Goal: Task Accomplishment & Management: Manage account settings

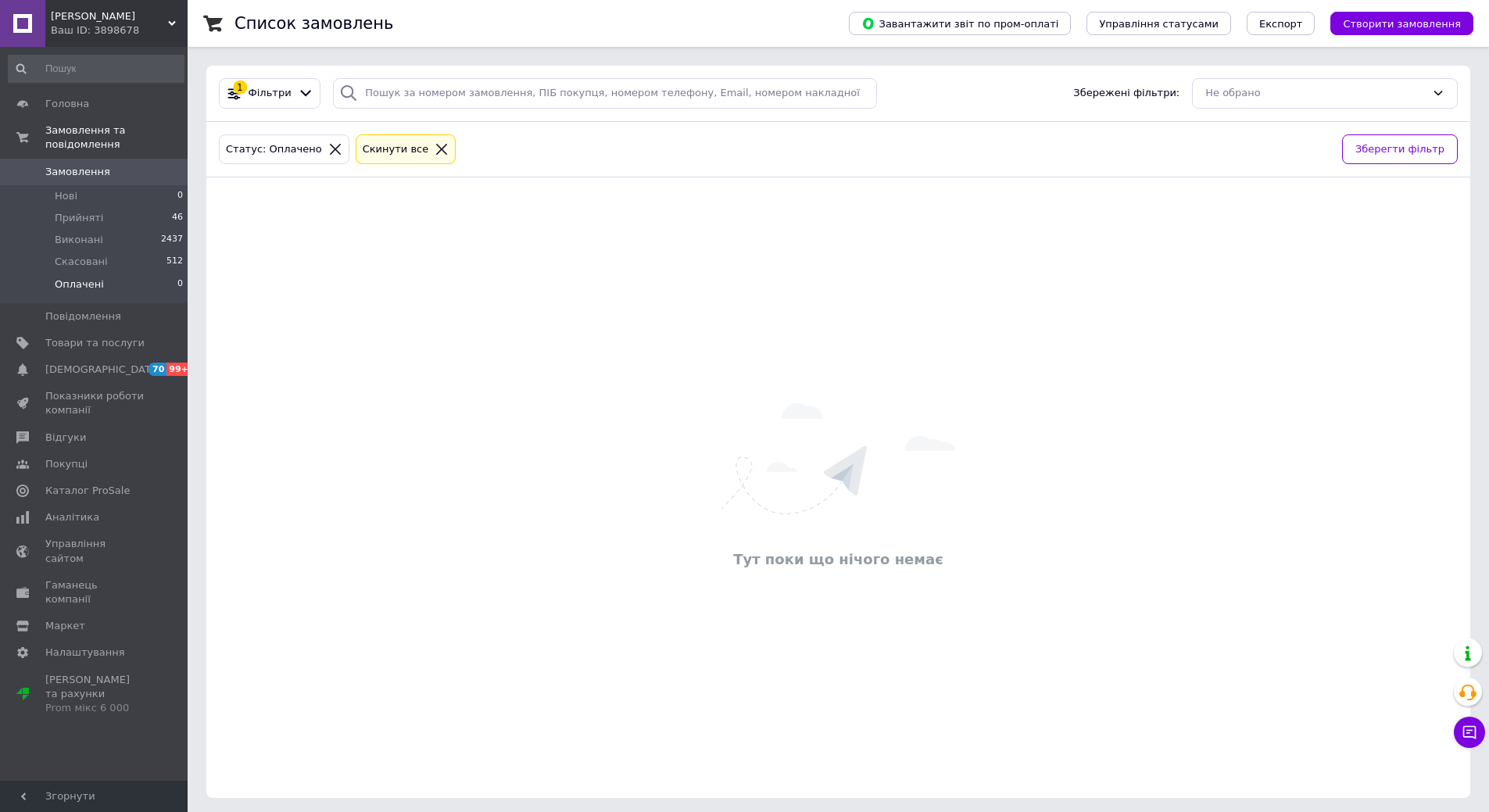
click at [110, 274] on li "Оплачені 0" at bounding box center [96, 289] width 193 height 30
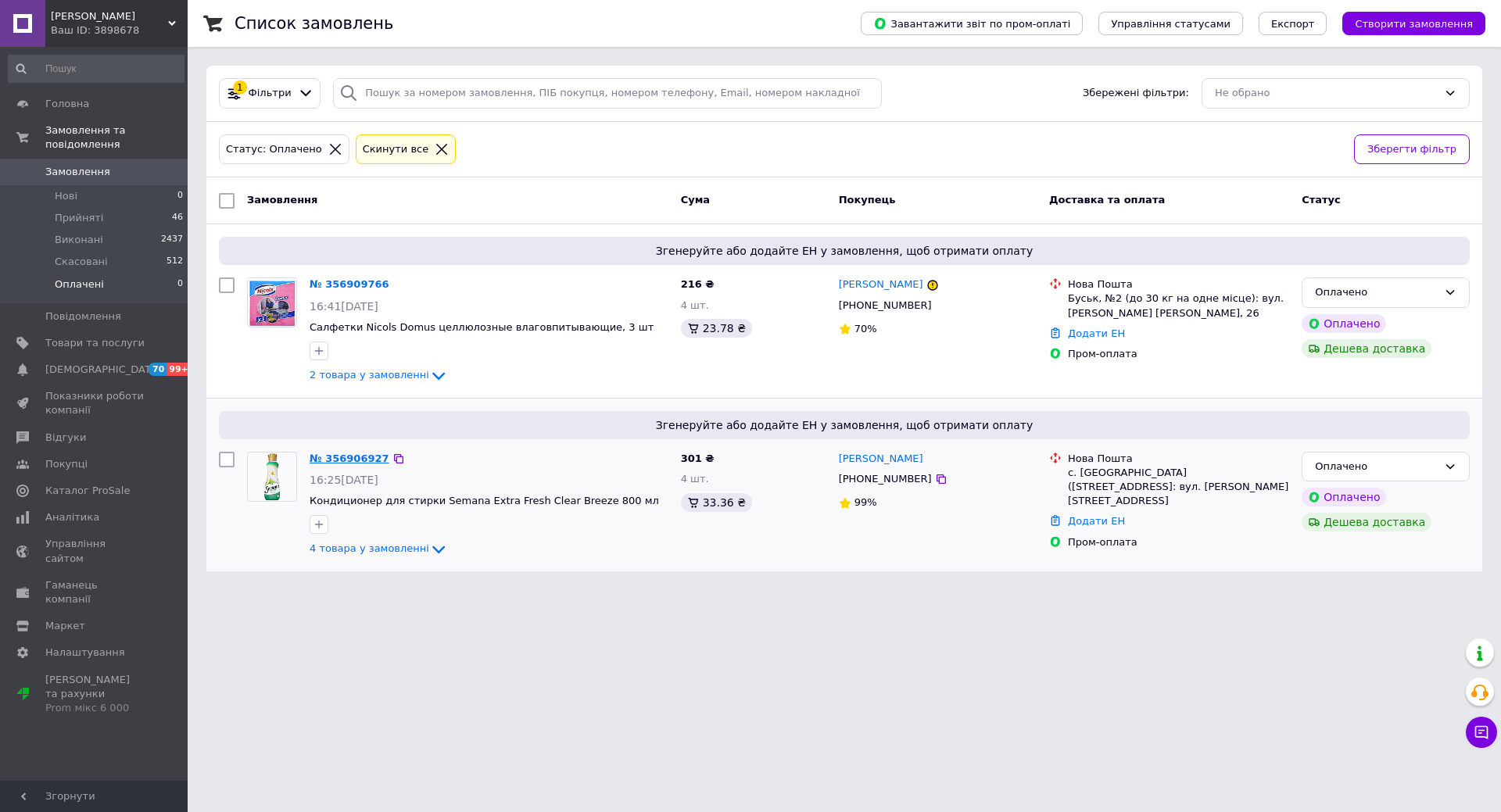
click at [342, 462] on link "№ 356906927" at bounding box center [349, 458] width 80 height 12
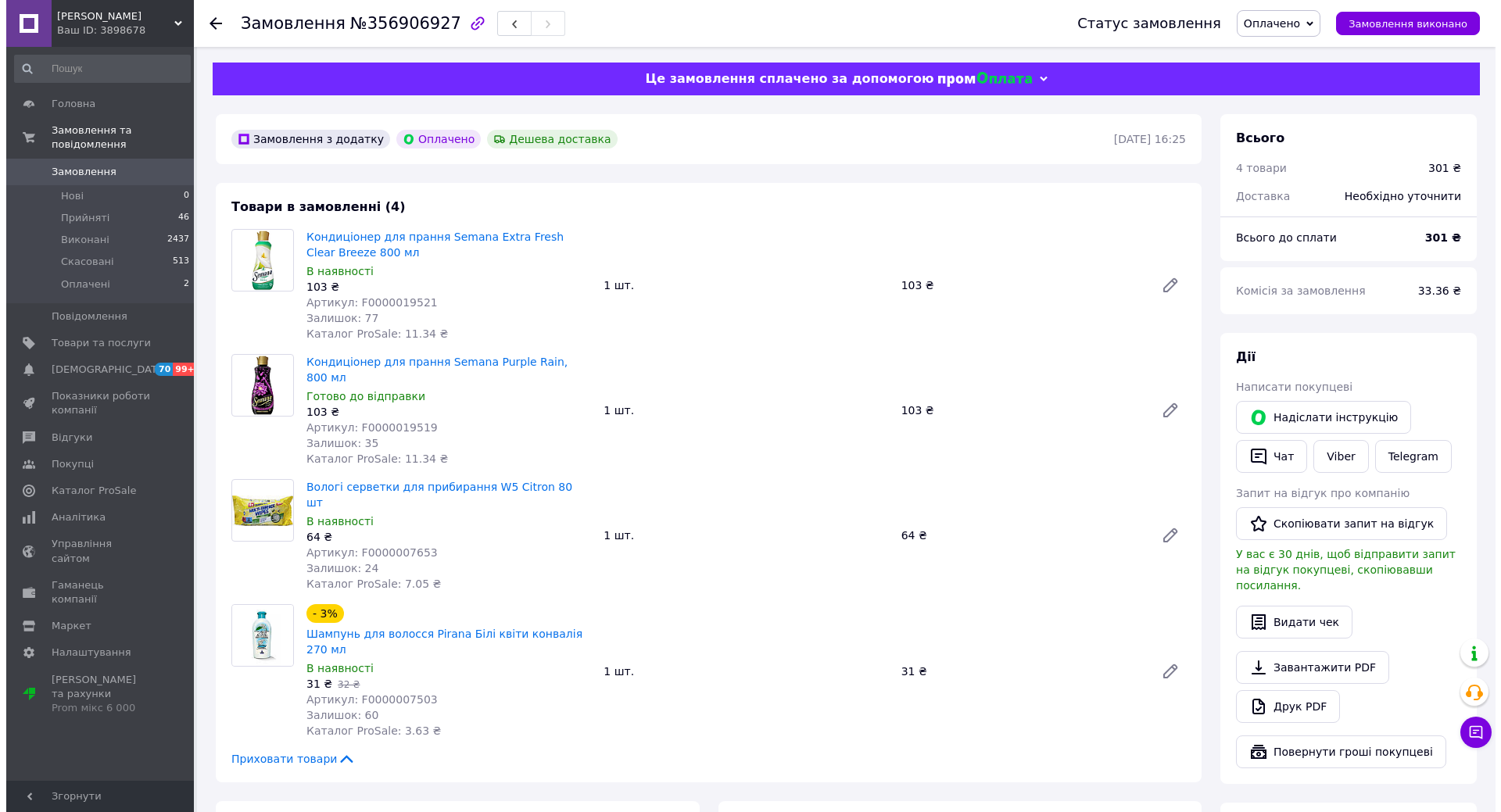
scroll to position [78, 0]
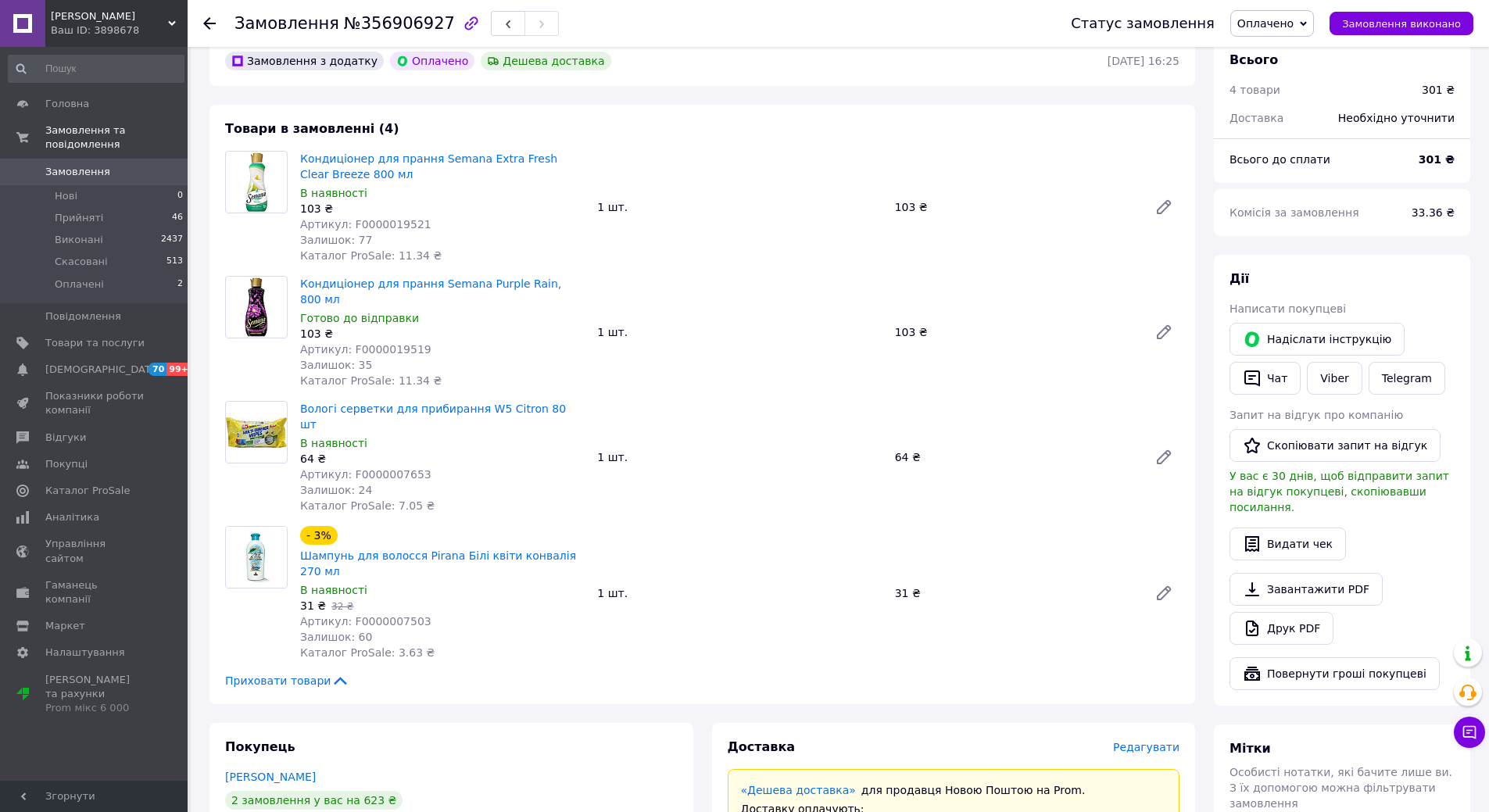
click at [1160, 741] on span "Редагувати" at bounding box center [1147, 747] width 66 height 13
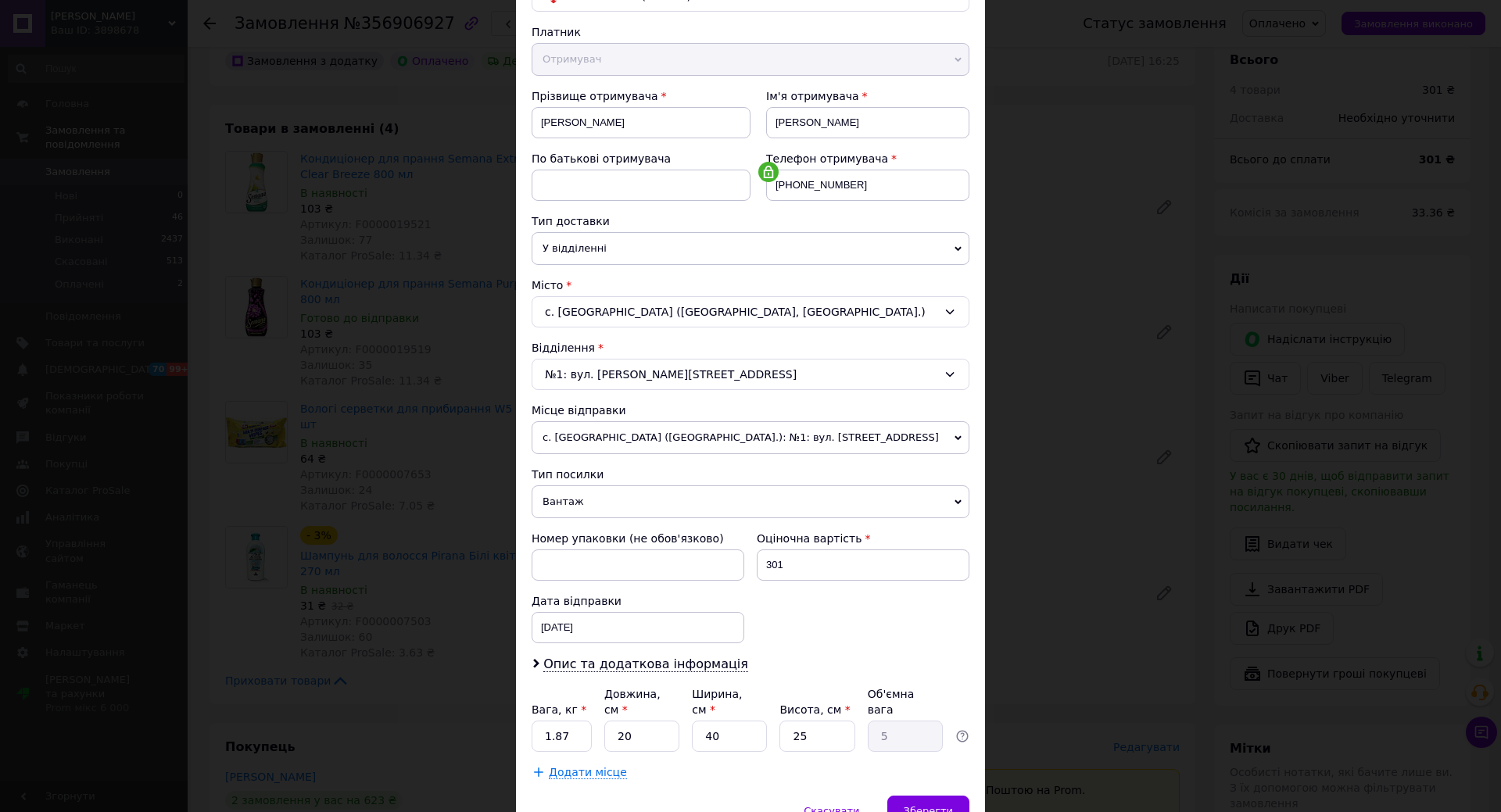
scroll to position [226, 0]
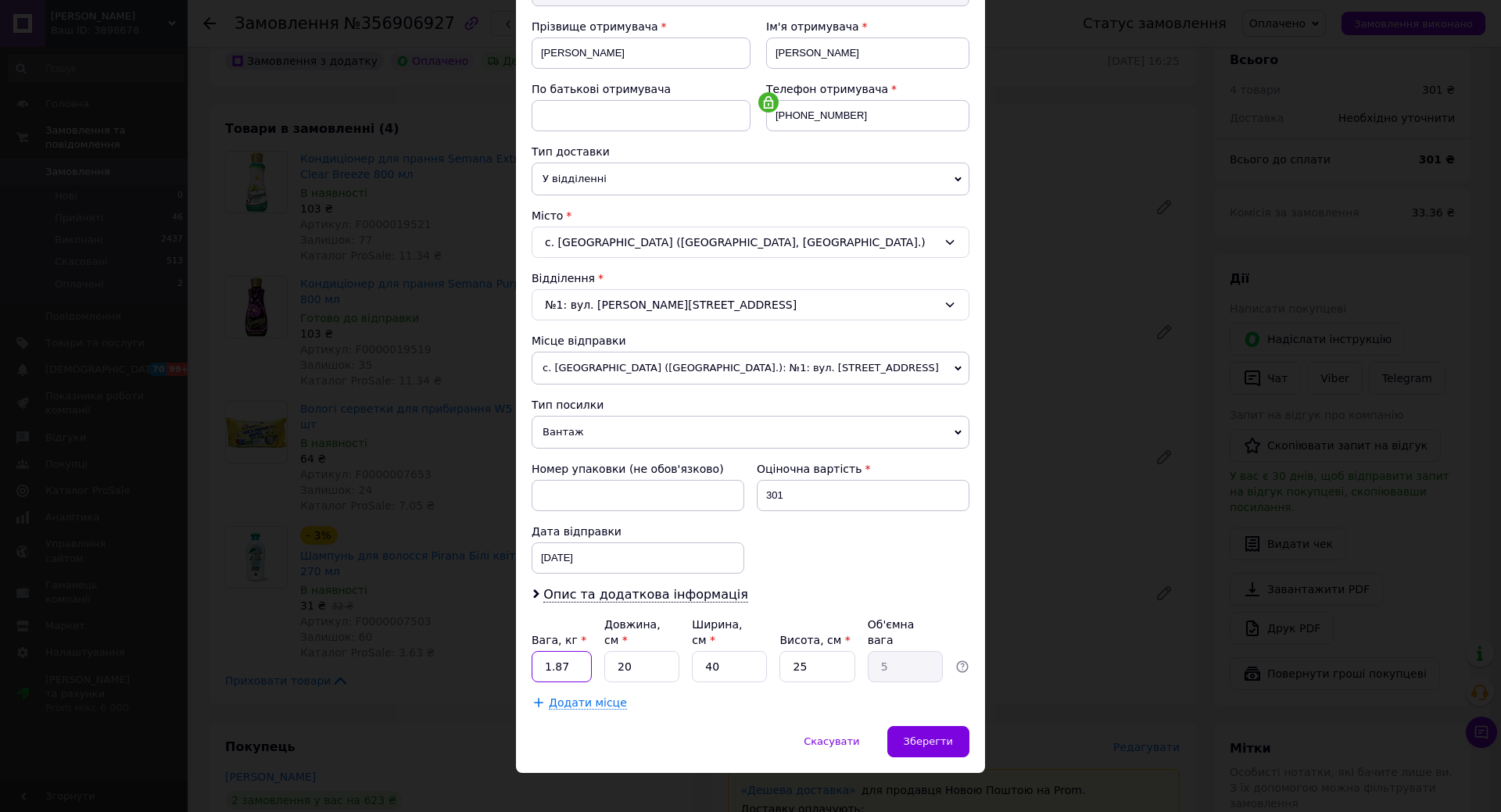
drag, startPoint x: 563, startPoint y: 658, endPoint x: 528, endPoint y: 657, distance: 35.0
click at [528, 657] on div "Спосіб доставки Нова Пошта (платна) Платник Отримувач Відправник Прізвище отрим…" at bounding box center [750, 301] width 469 height 850
type input "3"
drag, startPoint x: 634, startPoint y: 653, endPoint x: 589, endPoint y: 655, distance: 45.0
click at [589, 655] on div "Вага, кг * 3 Довжина, см * 20 Ширина, см * 40 Висота, см * 25 Об'ємна вага 5" at bounding box center [750, 649] width 438 height 65
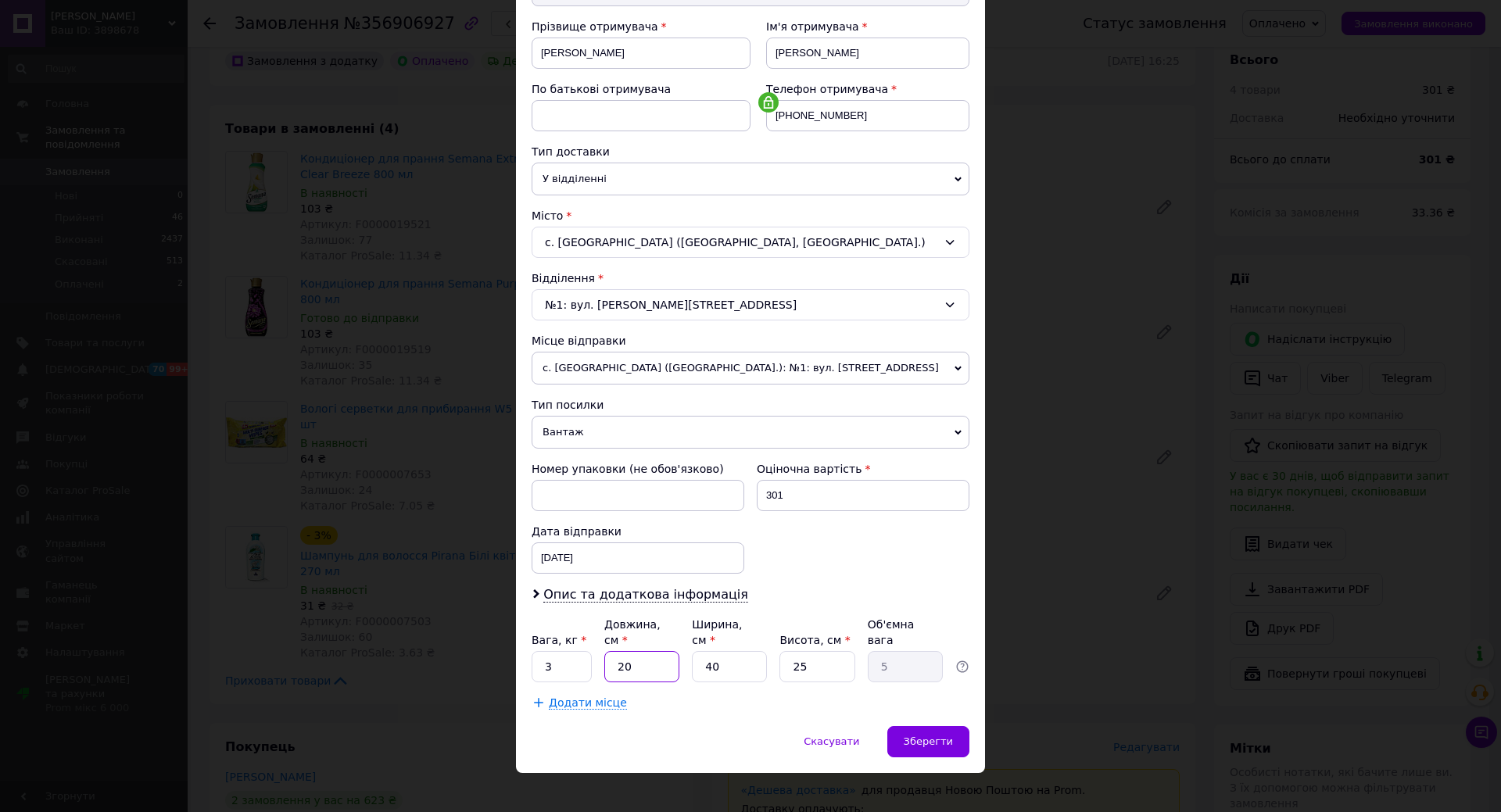
type input "3"
type input "0.75"
type input "30"
type input "7.5"
type input "30"
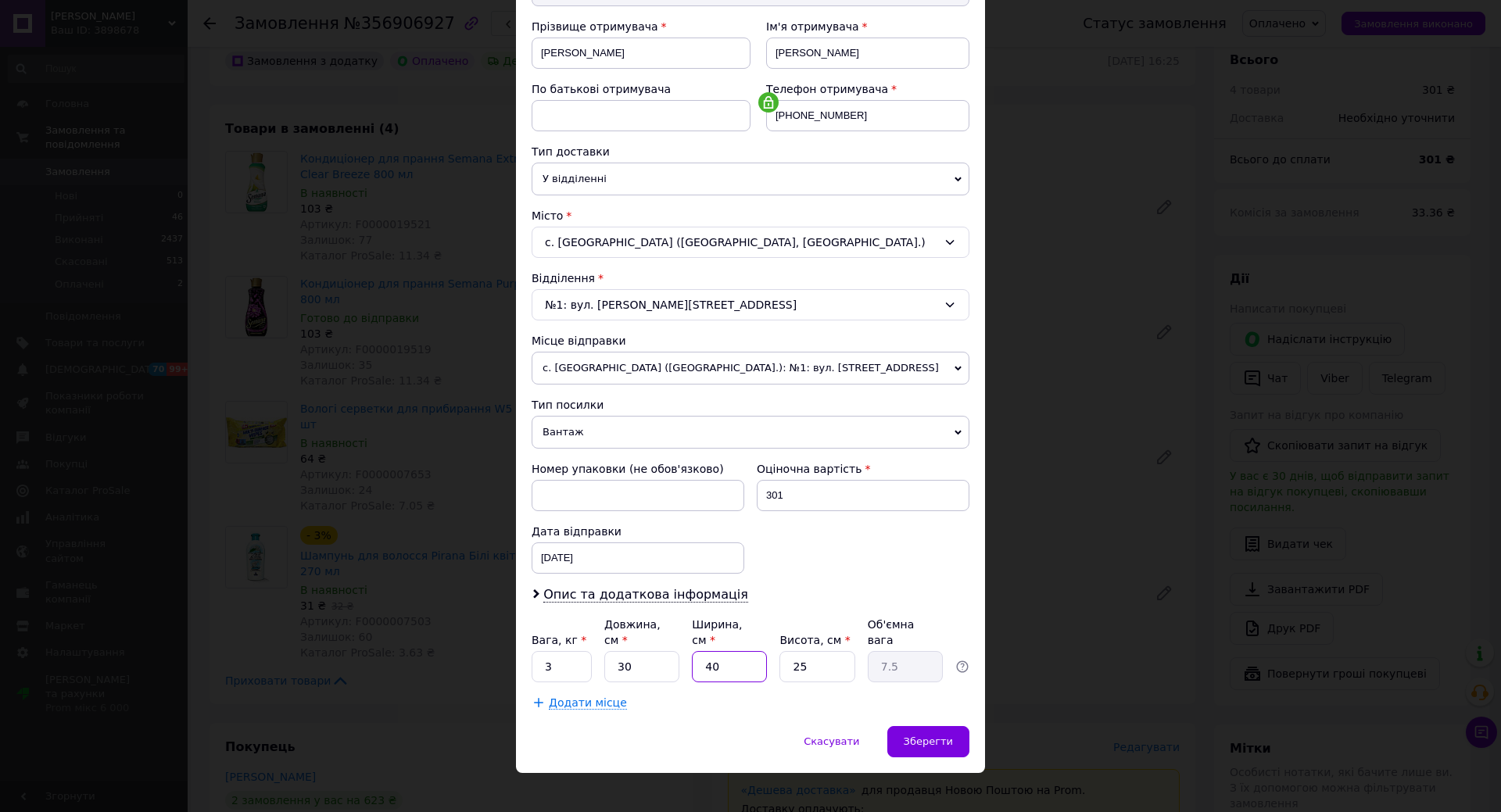
drag, startPoint x: 724, startPoint y: 649, endPoint x: 691, endPoint y: 649, distance: 33.0
click at [692, 651] on input "40" at bounding box center [729, 667] width 75 height 32
type input "2"
type input "0.38"
type input "20"
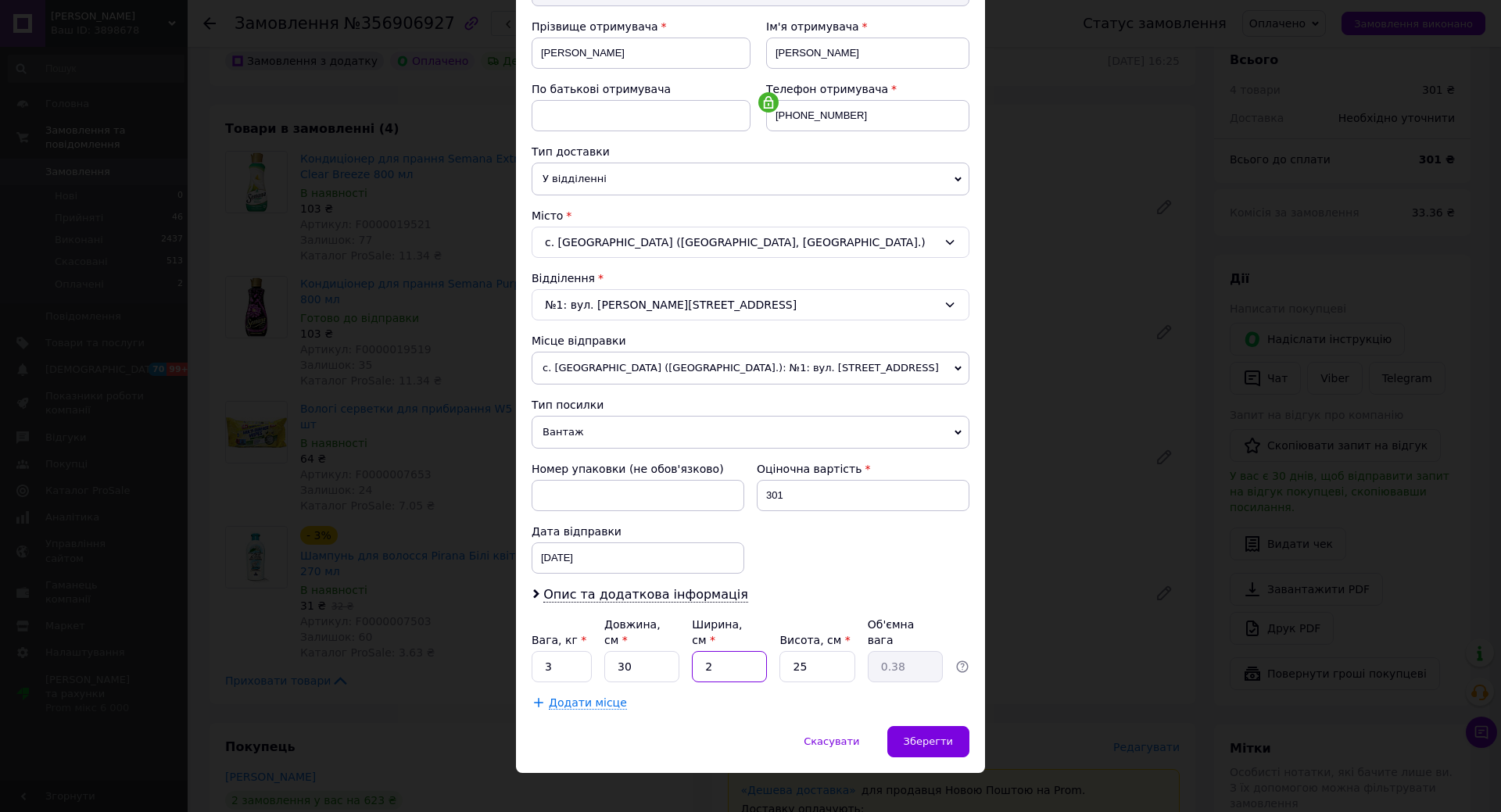
type input "3.75"
type input "20"
drag, startPoint x: 818, startPoint y: 653, endPoint x: 791, endPoint y: 651, distance: 27.1
click at [791, 651] on input "25" at bounding box center [817, 667] width 75 height 32
type input "2"
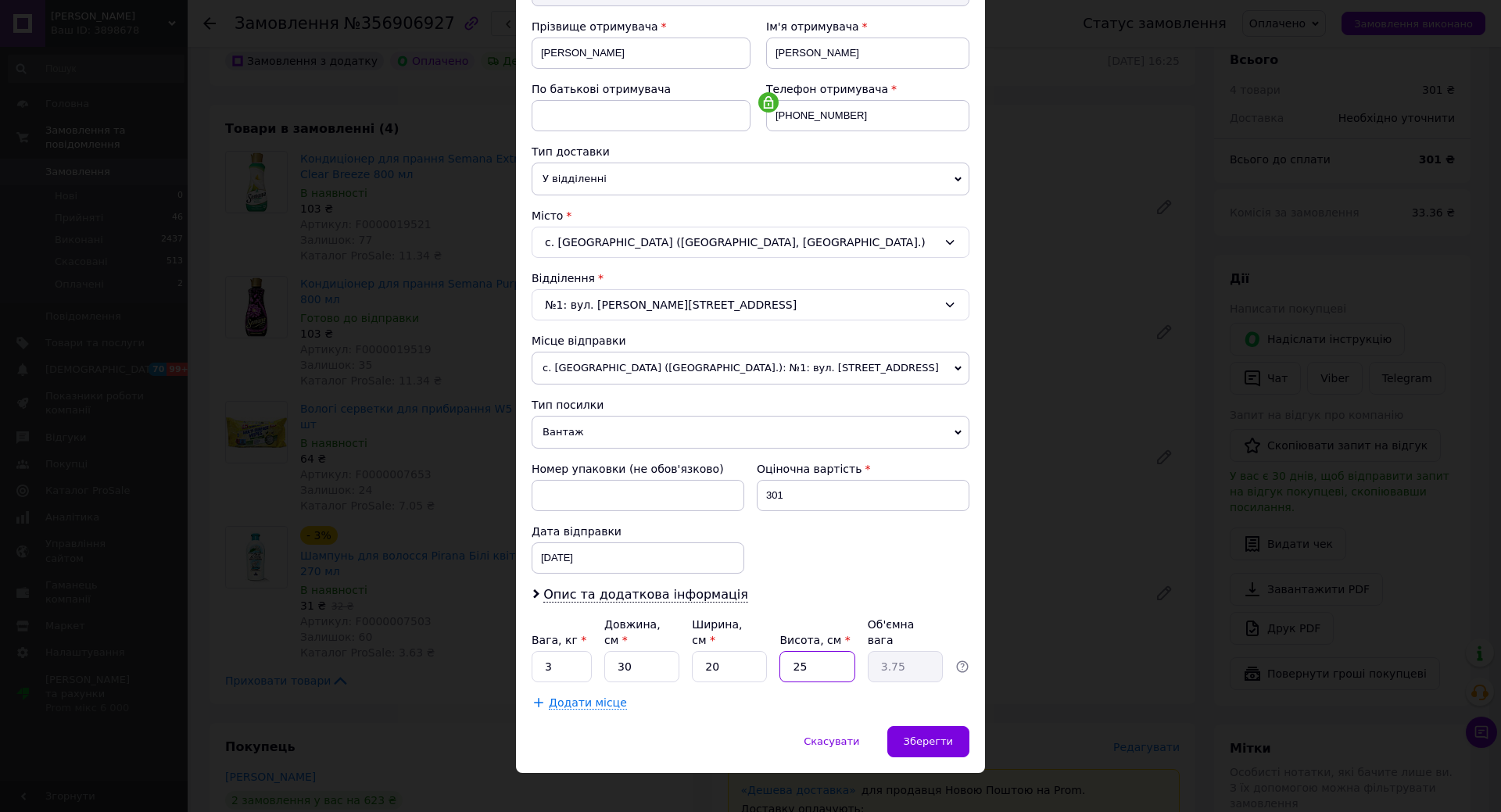
type input "0.3"
type input "20"
type input "3"
type input "20"
click at [938, 735] on span "Зберегти" at bounding box center [928, 741] width 49 height 12
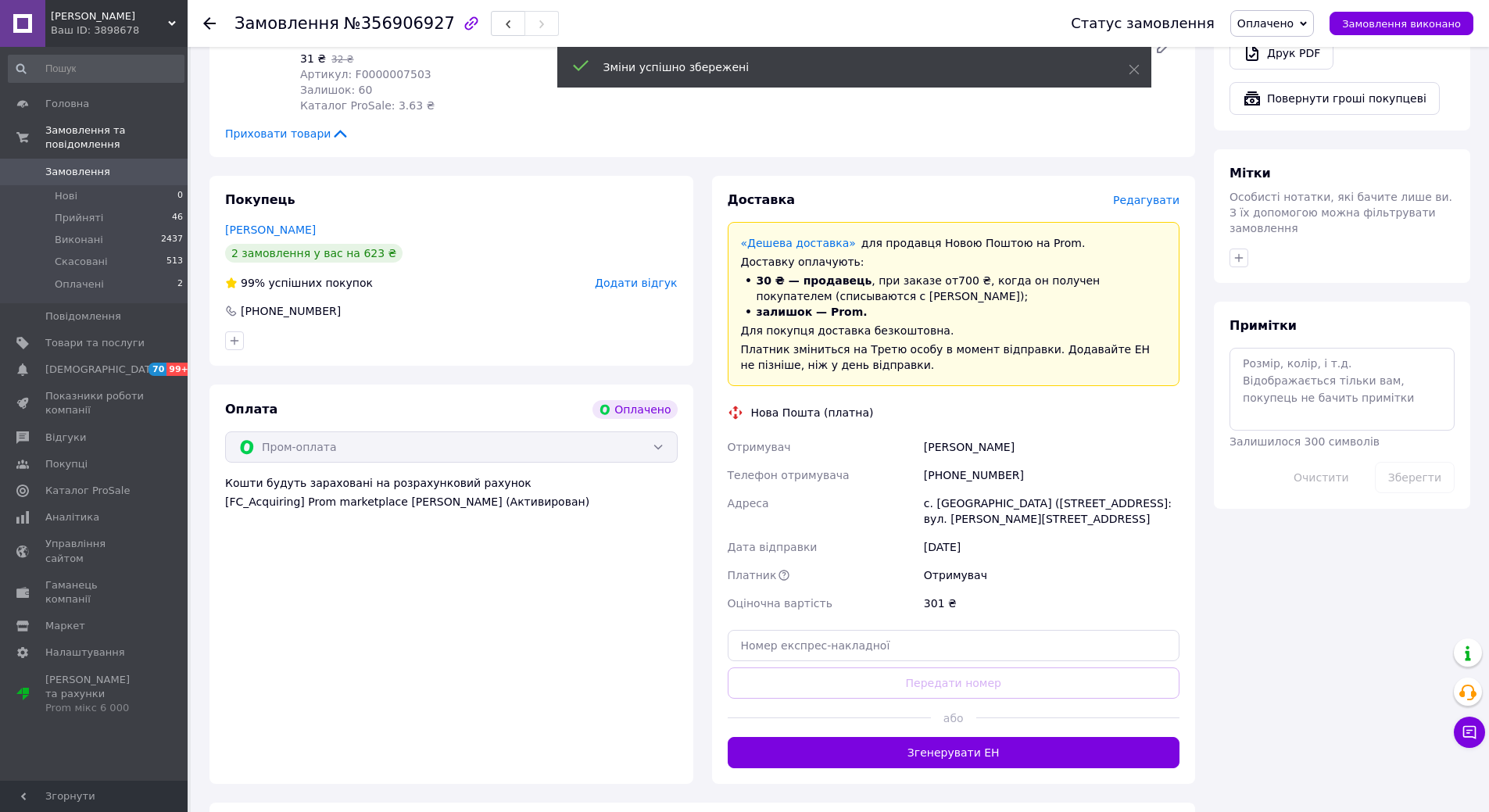
scroll to position [704, 0]
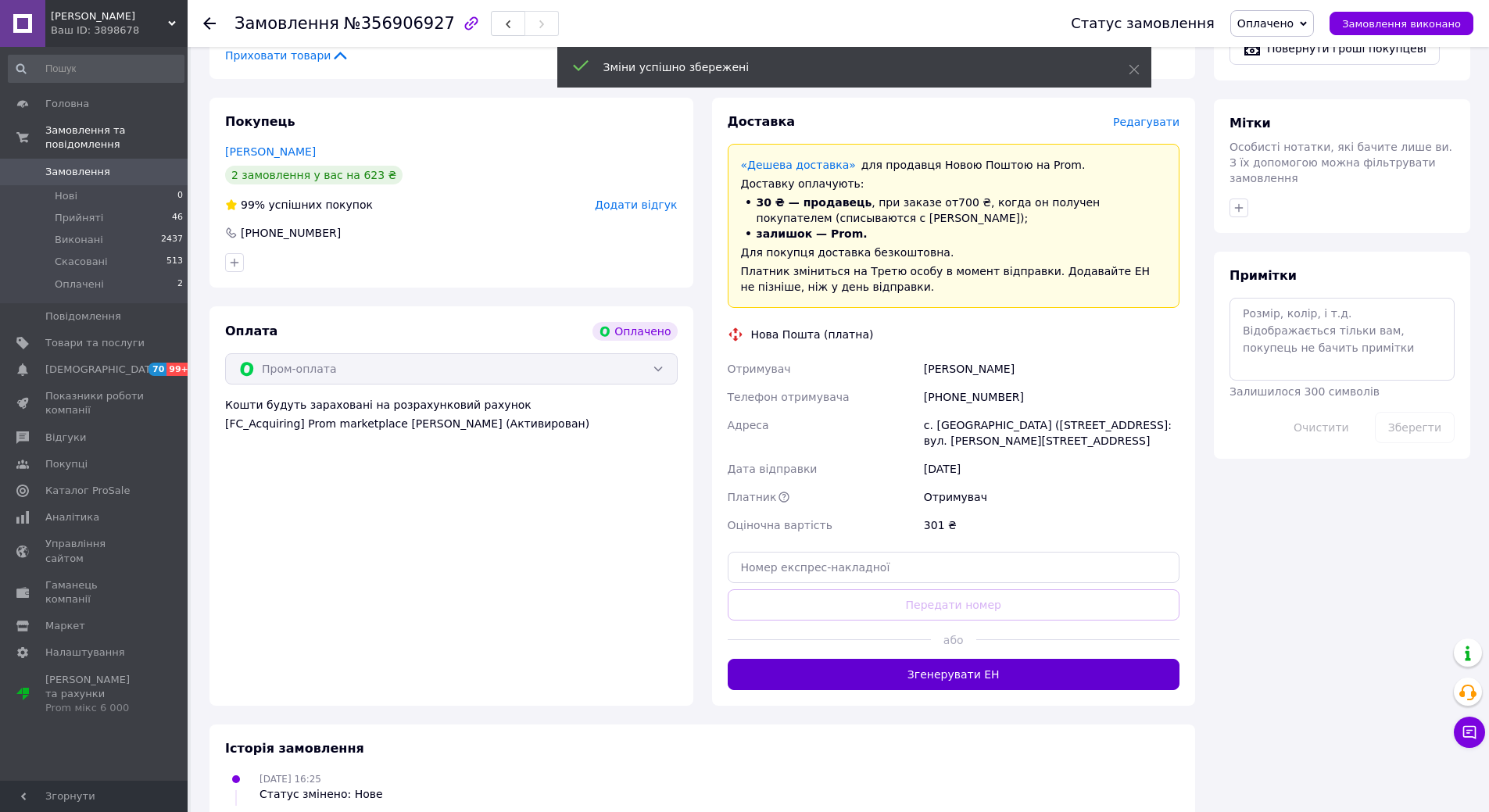
click at [947, 659] on button "Згенерувати ЕН" at bounding box center [954, 675] width 453 height 32
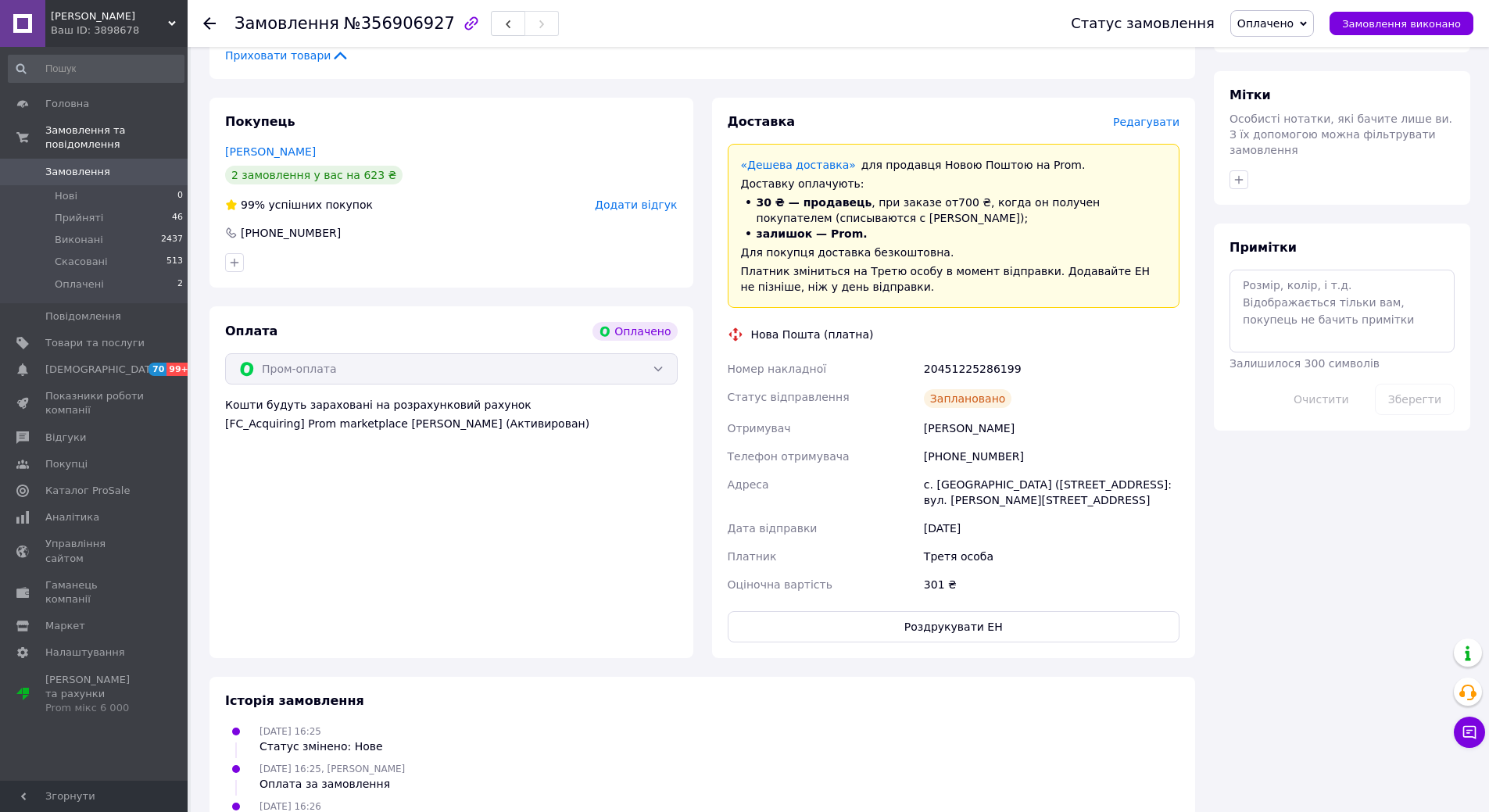
click at [211, 26] on icon at bounding box center [210, 24] width 13 height 13
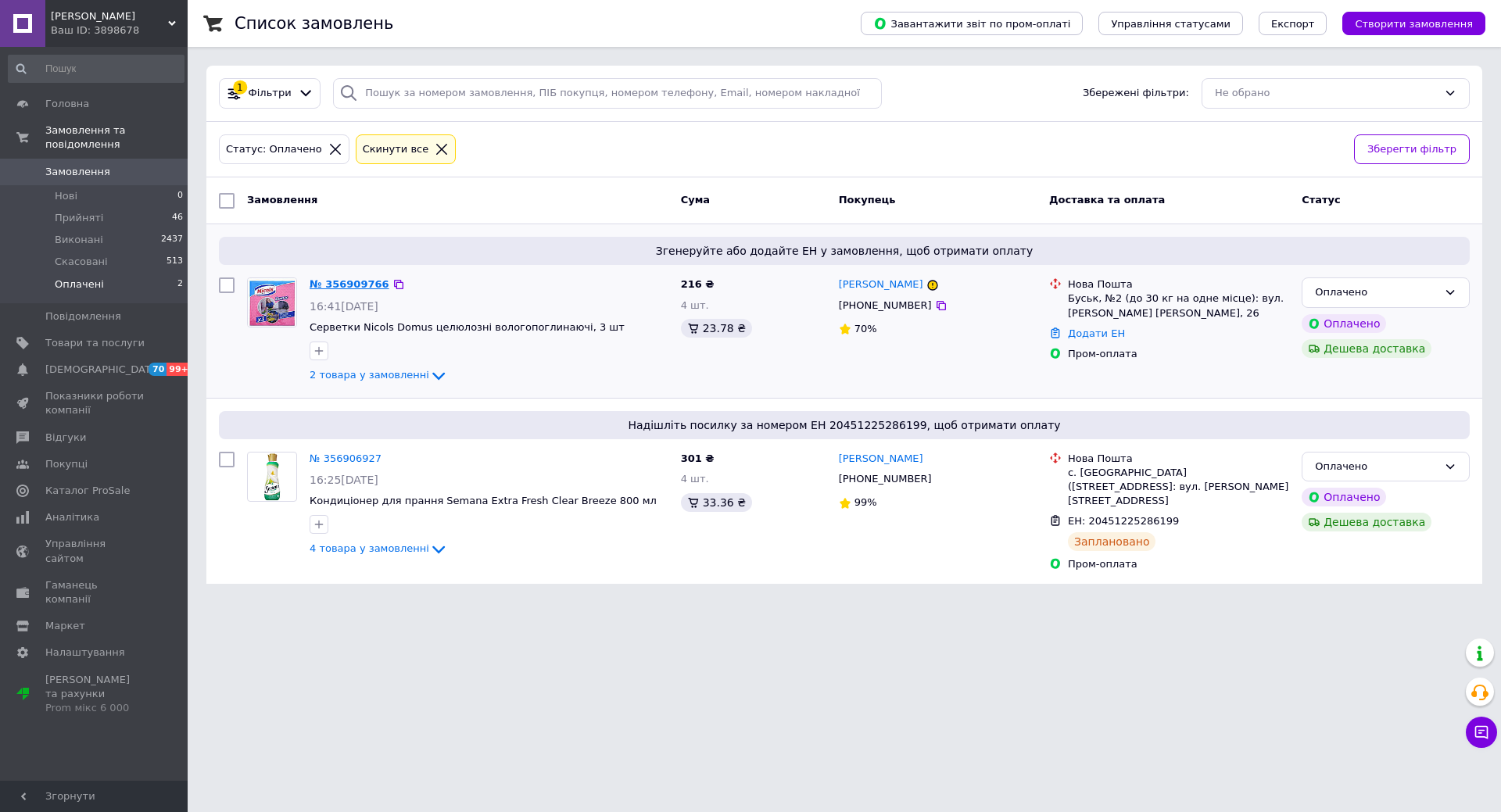
click at [348, 284] on link "№ 356909766" at bounding box center [349, 284] width 80 height 12
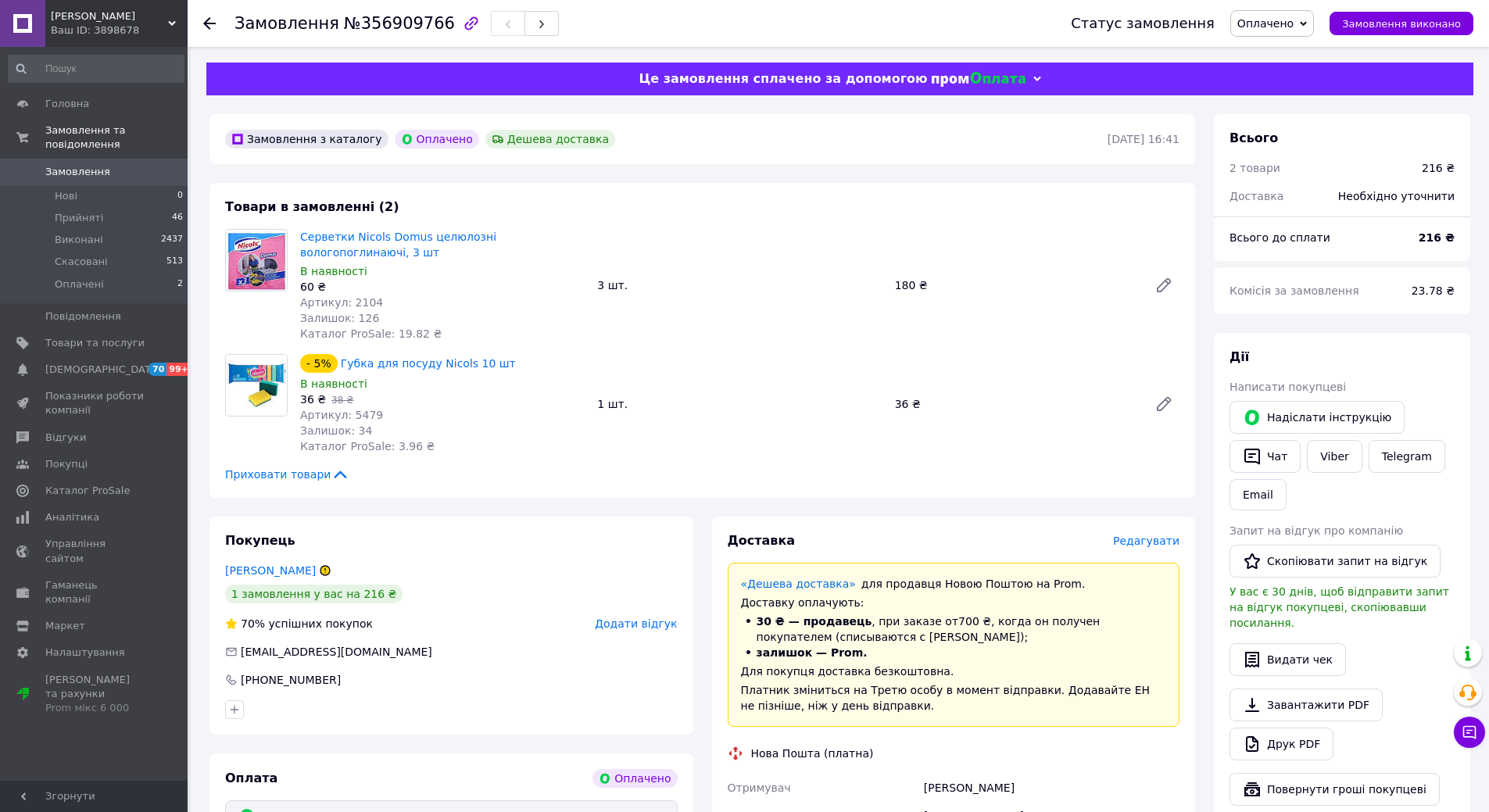
click at [1165, 540] on span "Редагувати" at bounding box center [1147, 541] width 66 height 13
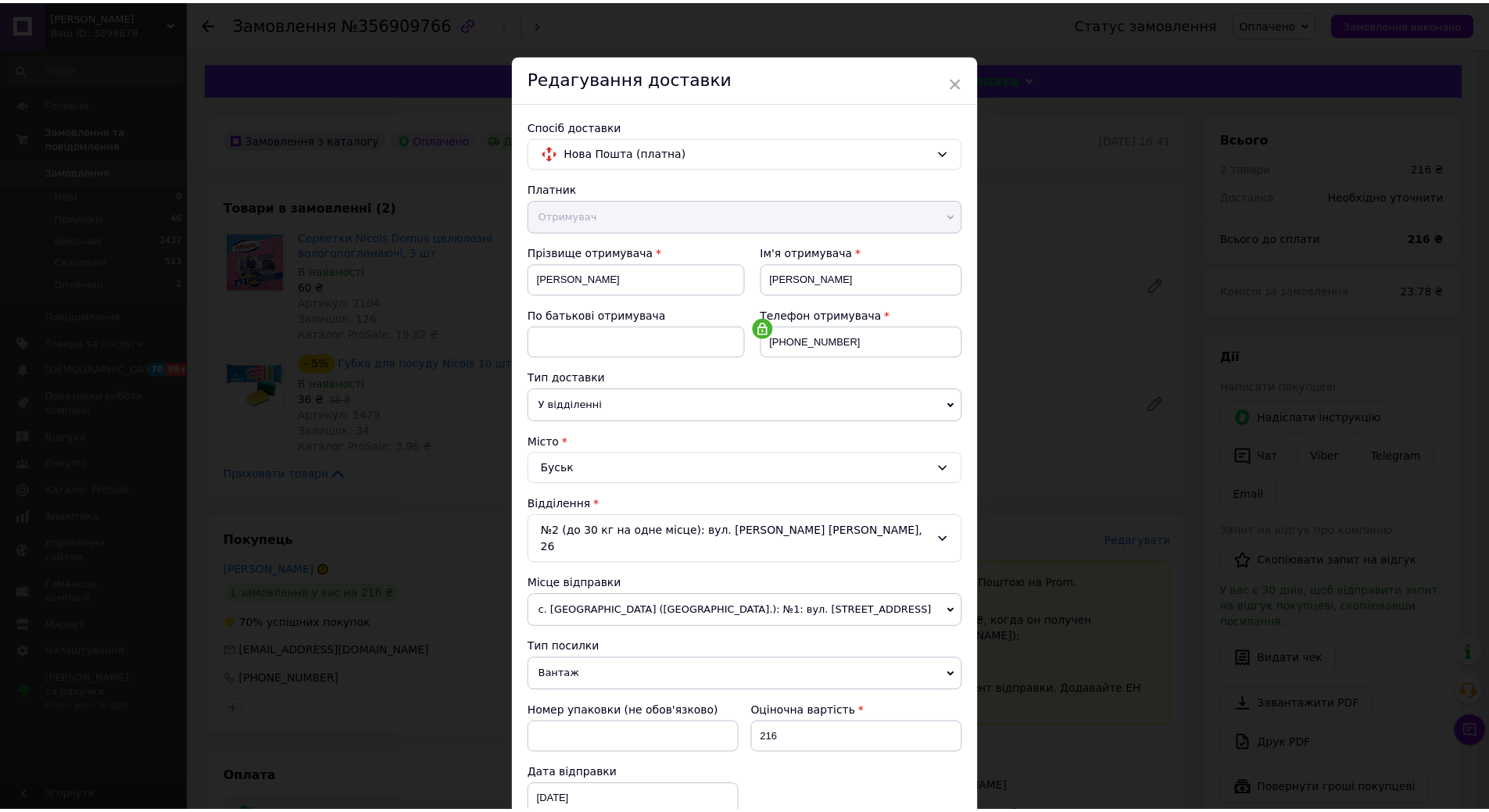
scroll to position [156, 0]
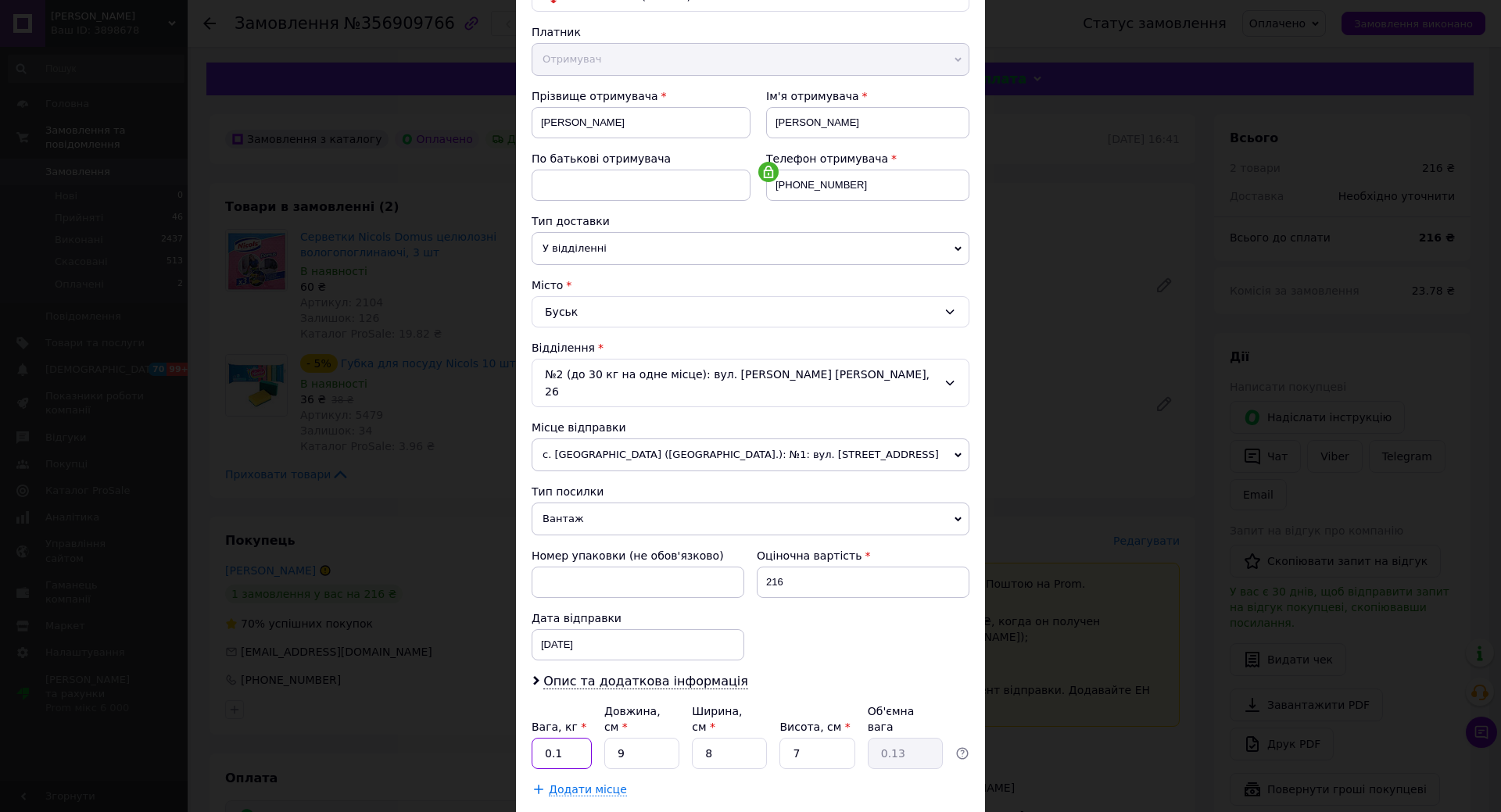
click at [540, 738] on input "0.1" at bounding box center [562, 754] width 60 height 32
type input "1"
drag, startPoint x: 624, startPoint y: 715, endPoint x: 596, endPoint y: 709, distance: 28.6
click at [596, 709] on div "Вага, кг * 1 Довжина, см * 9 Ширина, см * 8 Висота, см * 7 Об'ємна вага 0.13" at bounding box center [750, 736] width 438 height 65
type input "2"
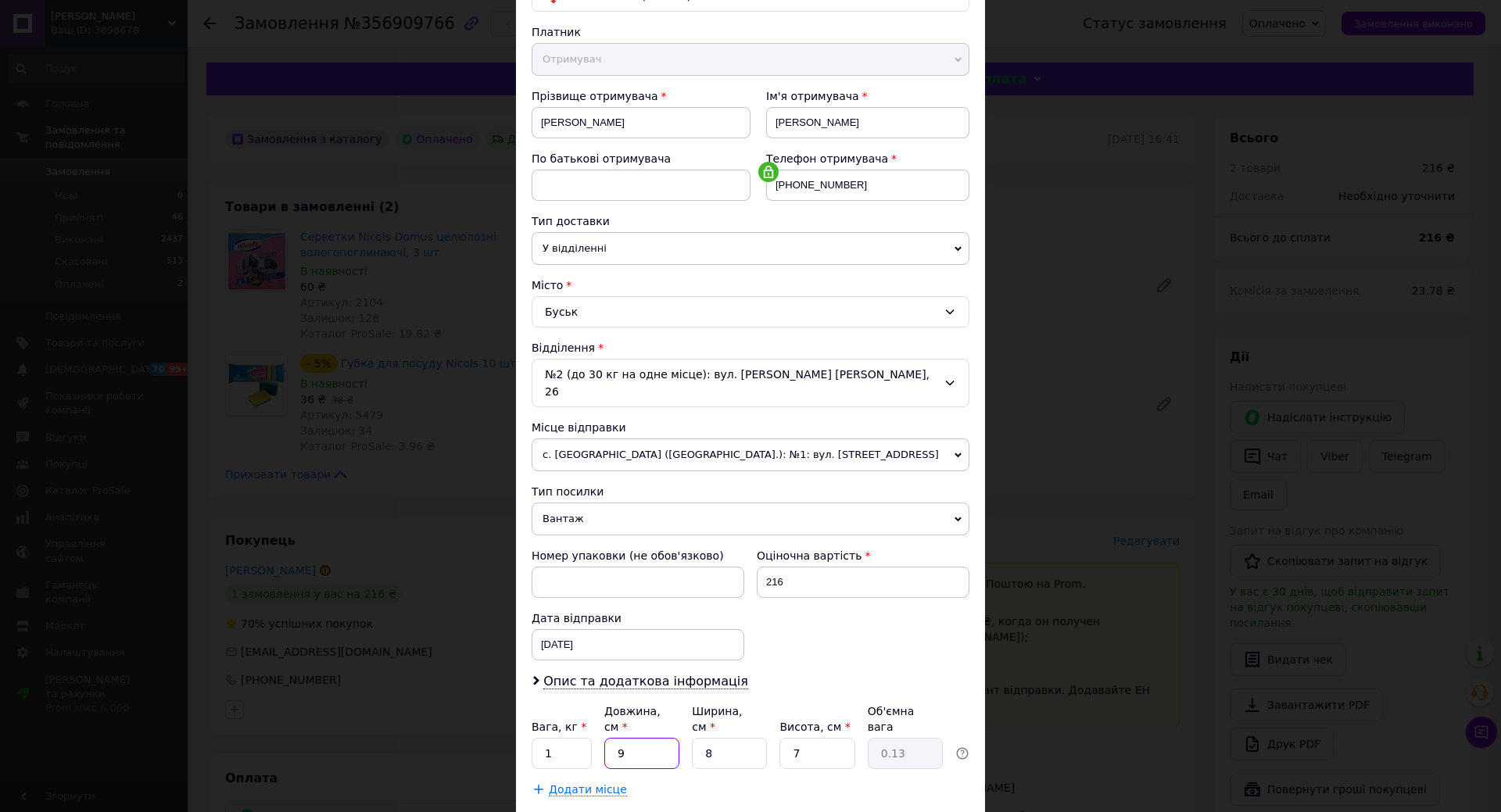
type input "0.1"
type input "20"
type input "0.28"
type input "20"
drag, startPoint x: 706, startPoint y: 720, endPoint x: 689, endPoint y: 720, distance: 17.0
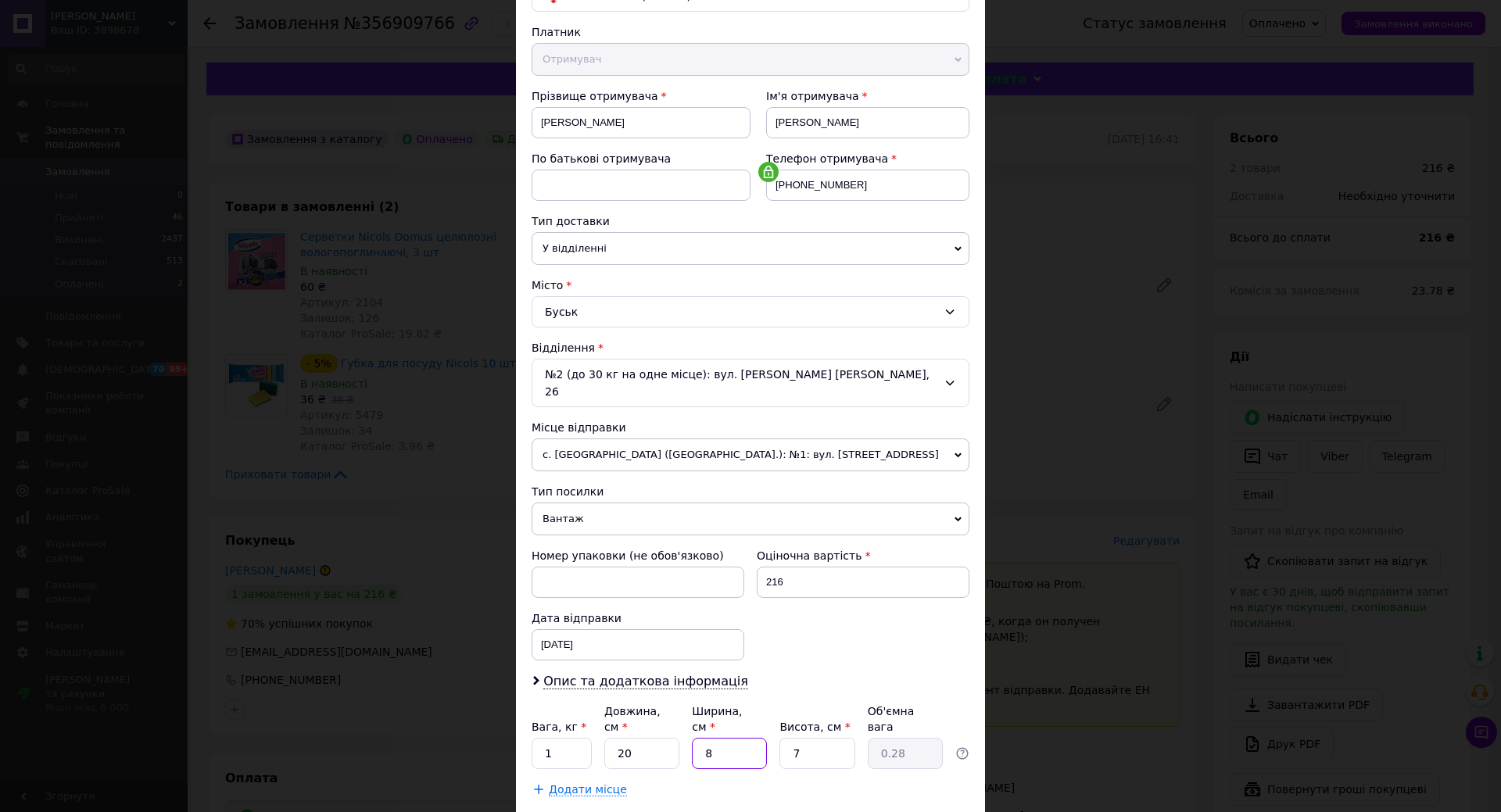
click at [689, 720] on div "Вага, кг * 1 Довжина, см * 20 Ширина, см * 8 Висота, см * 7 Об'ємна вага 0.28" at bounding box center [750, 736] width 438 height 65
type input "1"
type input "0.1"
type input "15"
type input "0.53"
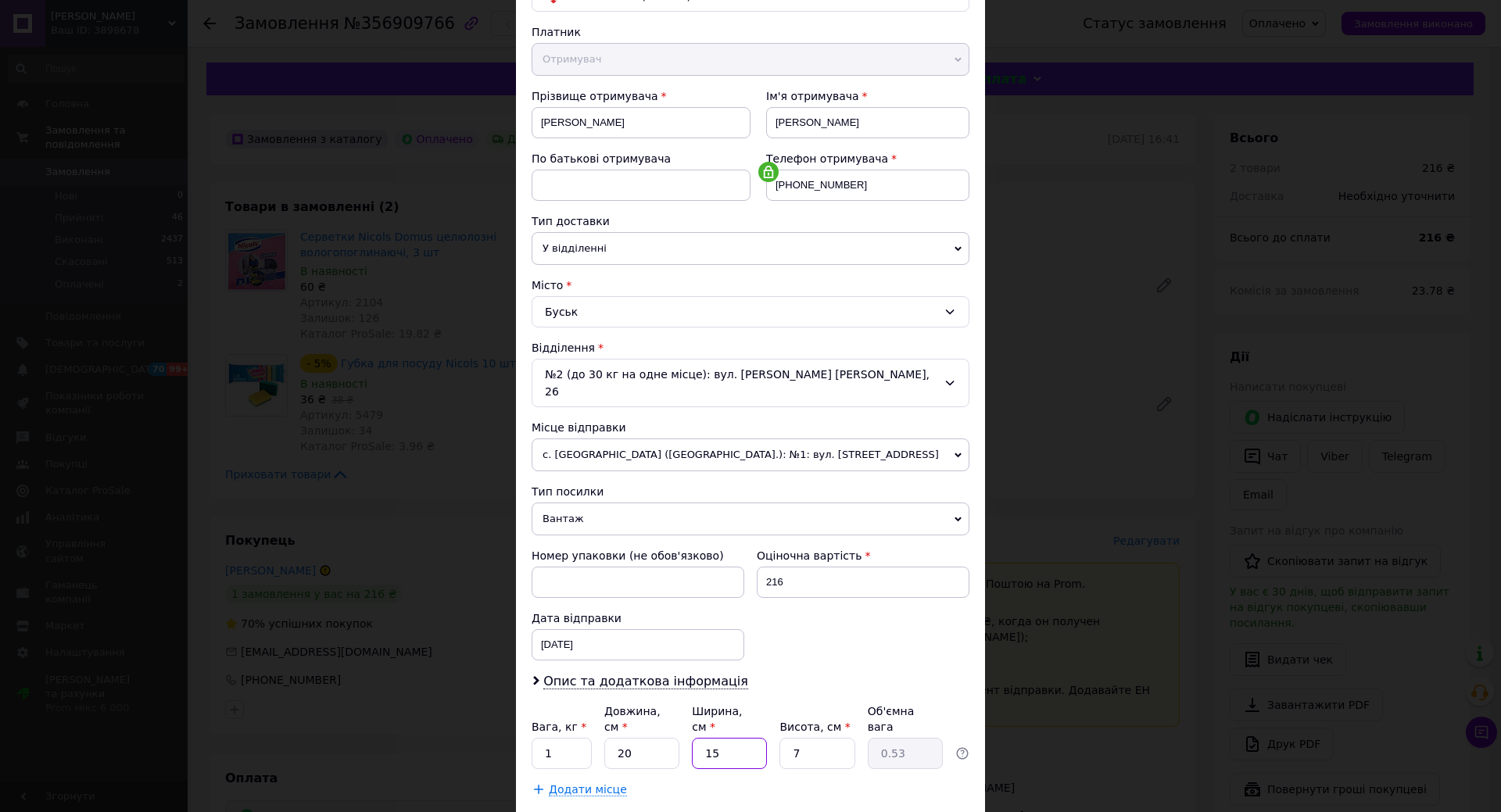
type input "15"
drag, startPoint x: 791, startPoint y: 718, endPoint x: 780, endPoint y: 717, distance: 11.0
click at [780, 738] on input "7" at bounding box center [817, 754] width 75 height 32
type input "1"
type input "0.1"
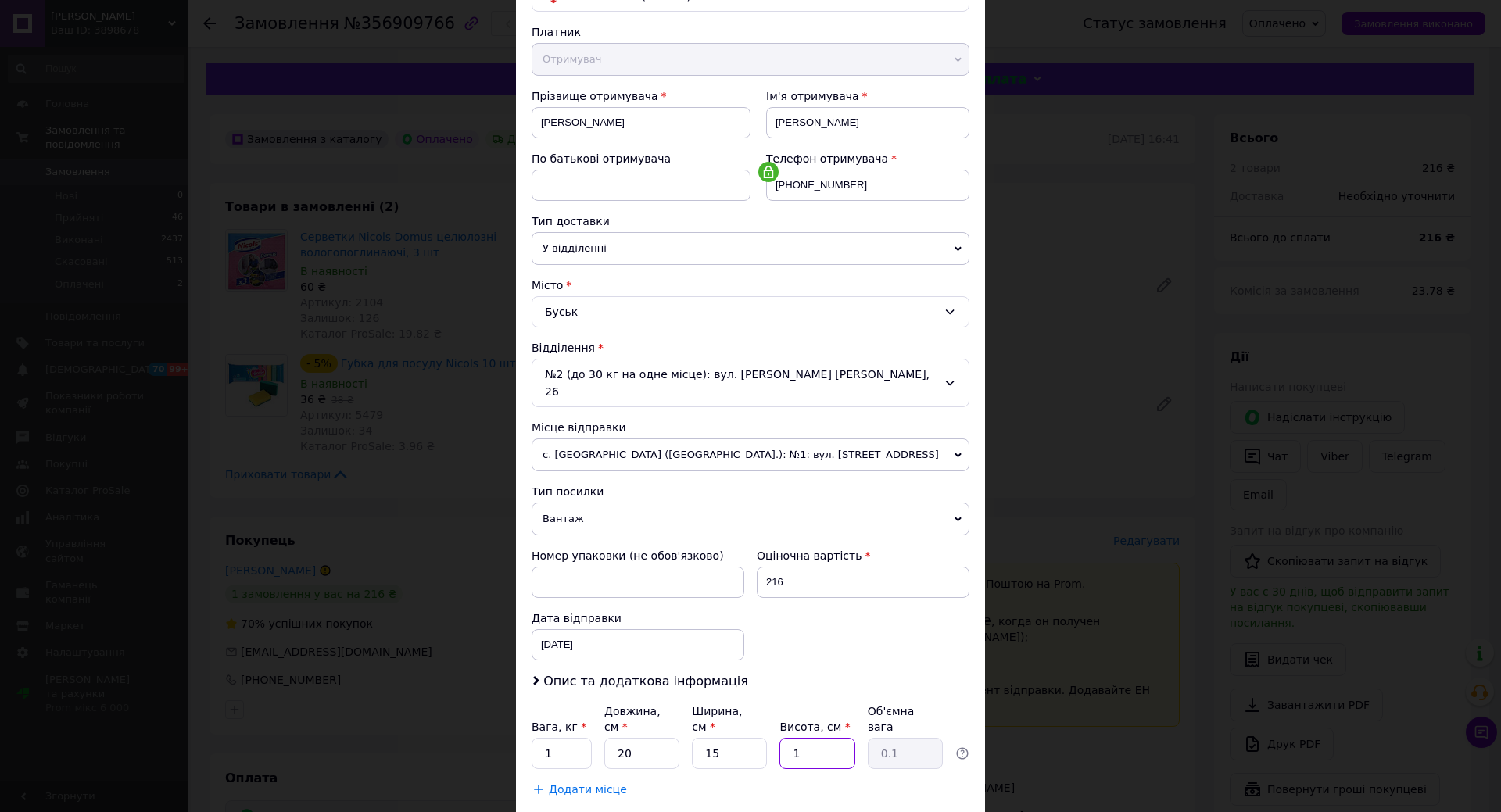
type input "15"
type input "1.13"
type input "15"
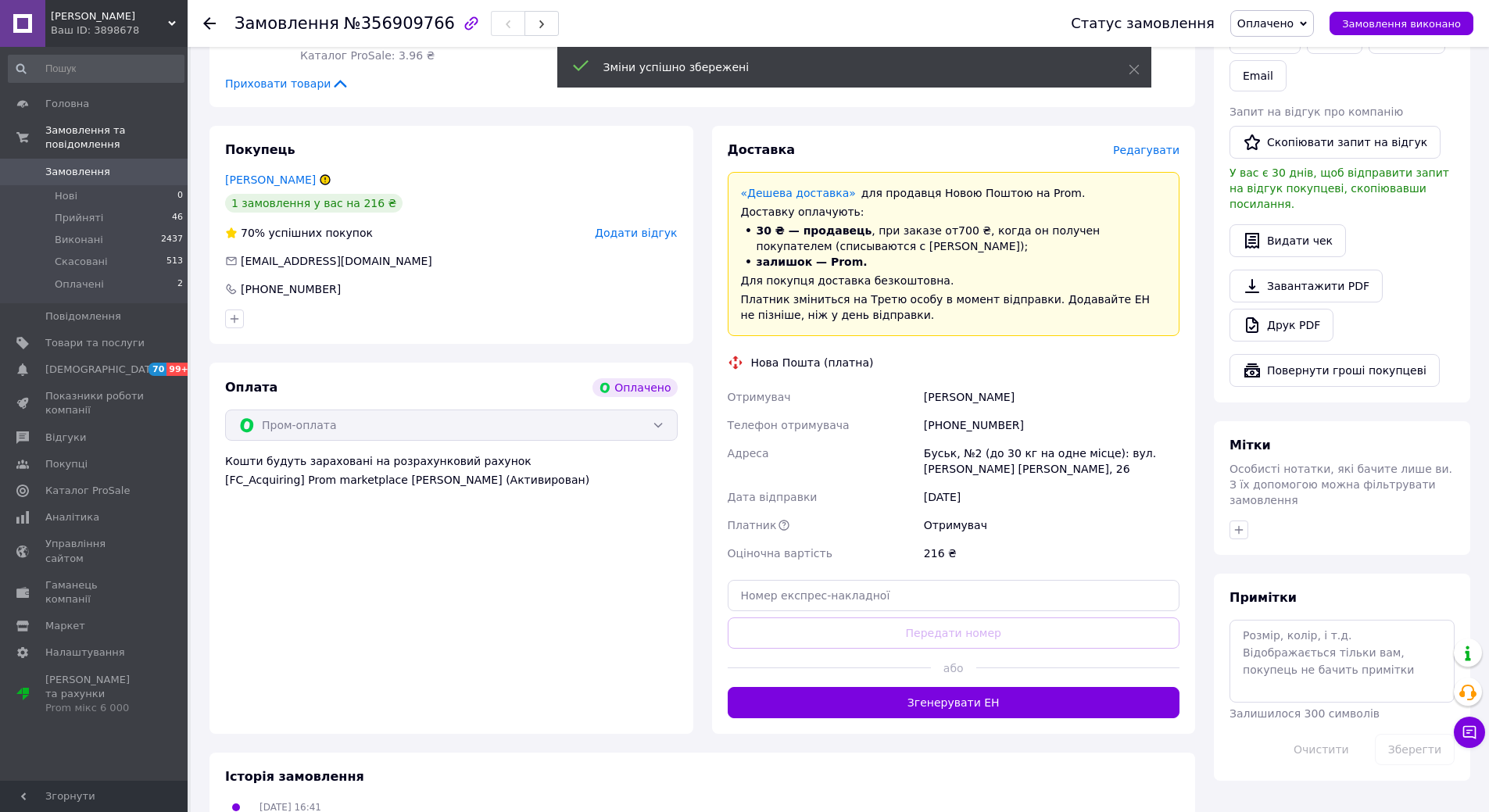
scroll to position [547, 0]
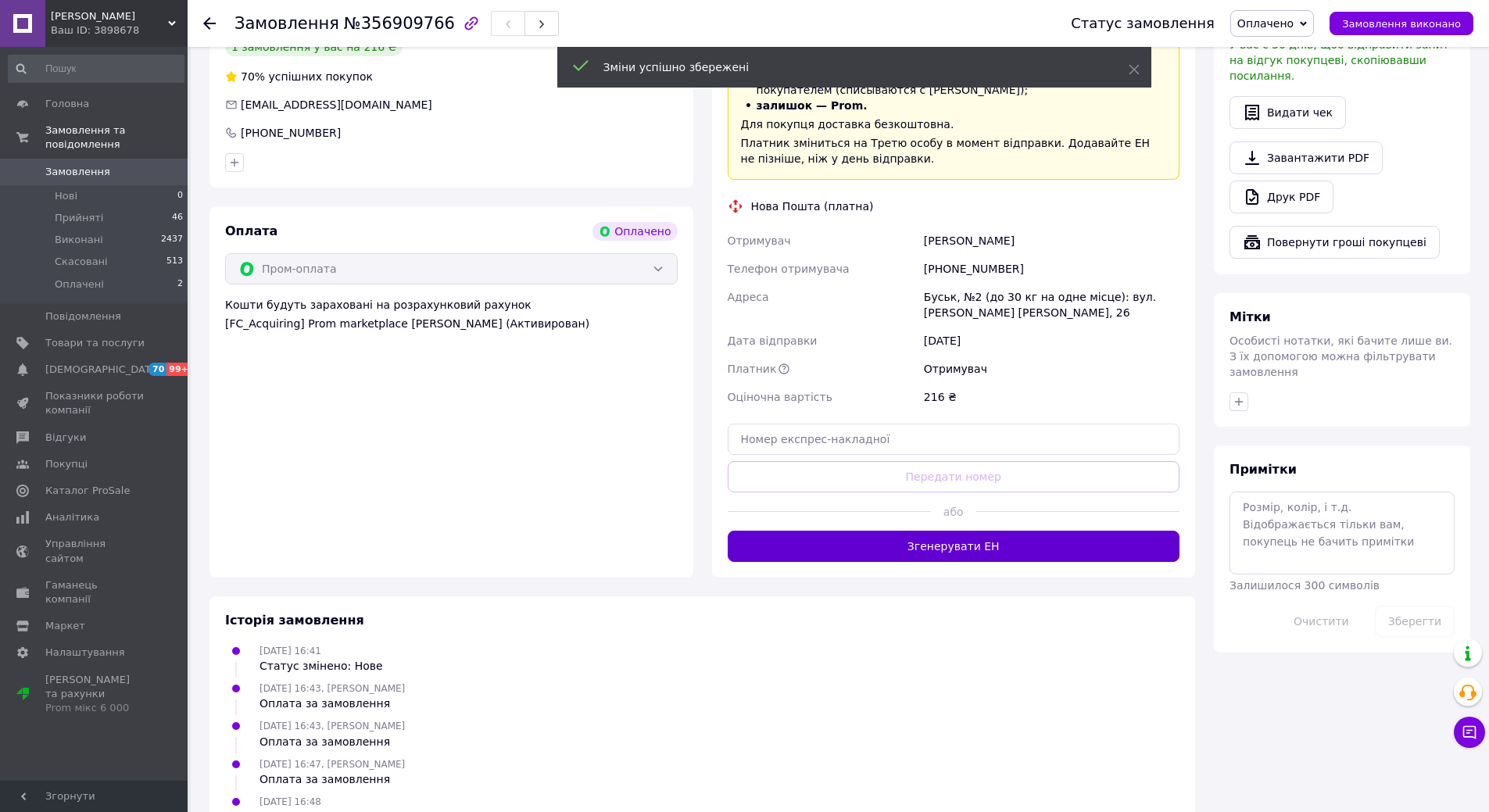
click at [966, 548] on button "Згенерувати ЕН" at bounding box center [954, 547] width 453 height 32
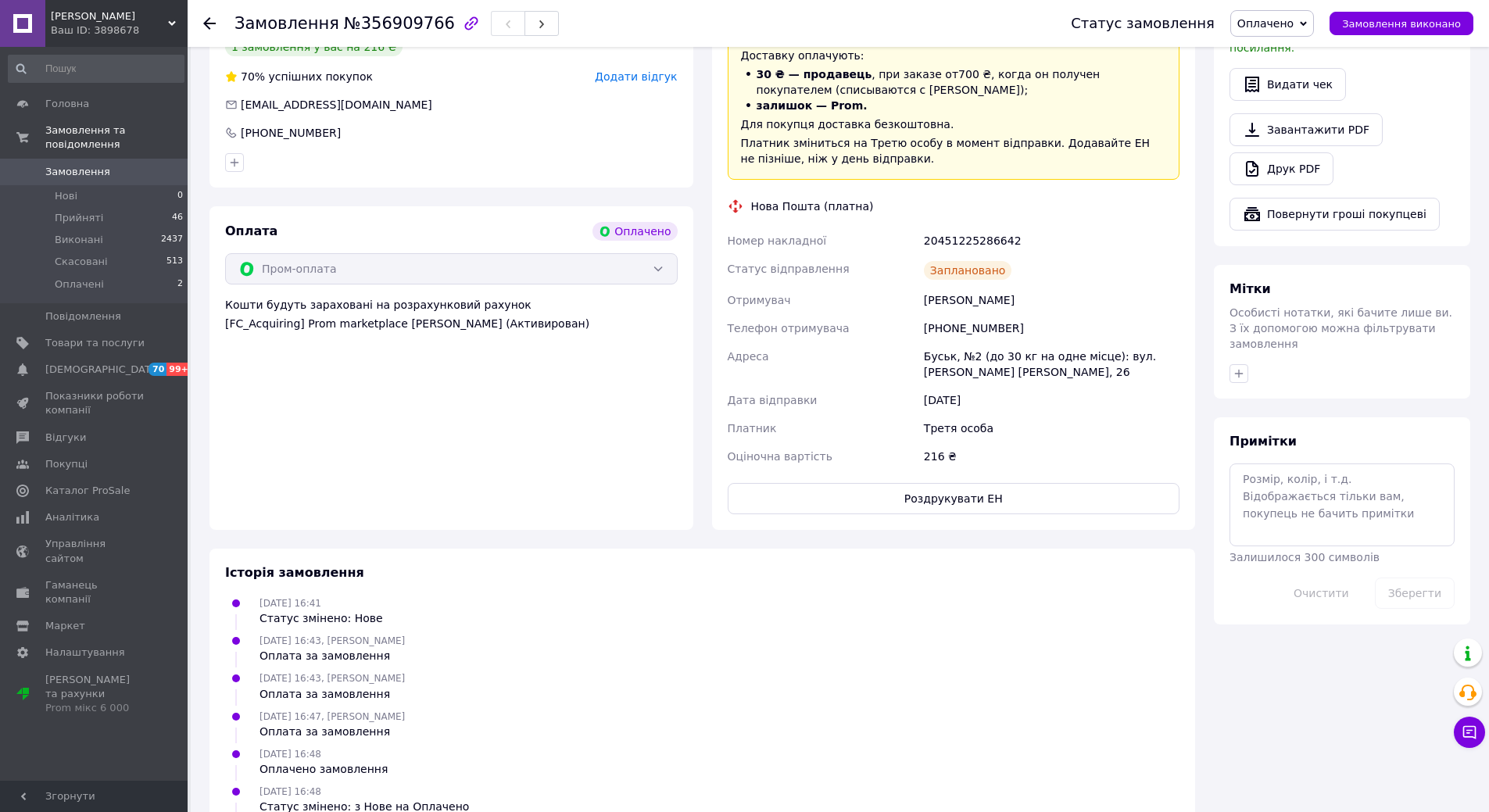
click at [210, 26] on icon at bounding box center [210, 24] width 13 height 13
